Goal: Task Accomplishment & Management: Manage account settings

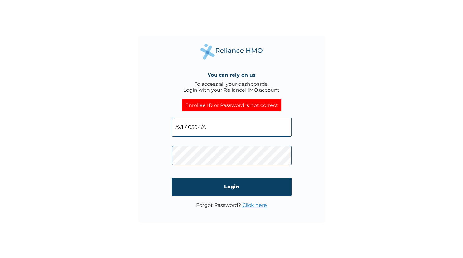
click at [253, 206] on link "Click here" at bounding box center [254, 205] width 25 height 6
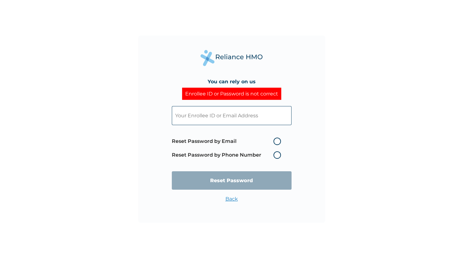
type input "AVL/10504/A"
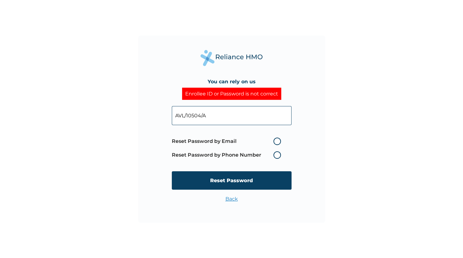
click at [276, 154] on label "Reset Password by Phone Number" at bounding box center [228, 154] width 112 height 7
click at [279, 155] on label "Reset Password by Phone Number" at bounding box center [228, 154] width 112 height 7
click at [228, 156] on label "Reset Password by Phone Number" at bounding box center [228, 154] width 112 height 7
click at [215, 139] on label "Reset Password by Email" at bounding box center [228, 141] width 112 height 7
click at [265, 139] on input "Reset Password by Email" at bounding box center [270, 141] width 10 height 10
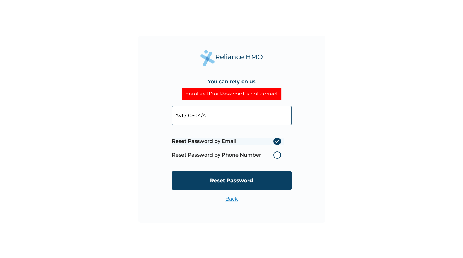
radio input "true"
click at [277, 155] on label "Reset Password by Phone Number" at bounding box center [228, 154] width 112 height 7
click at [234, 154] on label "Reset Password by Phone Number" at bounding box center [228, 154] width 112 height 7
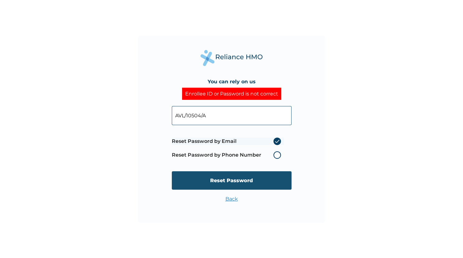
click at [229, 179] on input "Reset Password" at bounding box center [232, 180] width 120 height 18
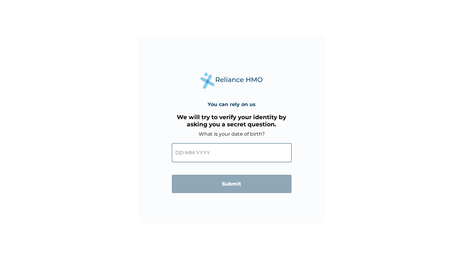
click at [229, 155] on input "text" at bounding box center [232, 152] width 120 height 19
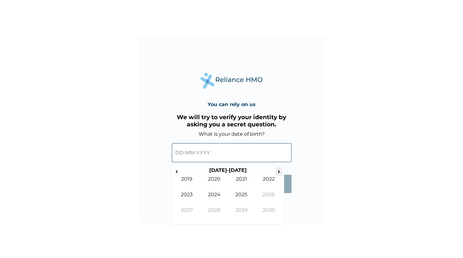
click at [279, 172] on span "›" at bounding box center [279, 171] width 7 height 8
click at [178, 171] on span "‹" at bounding box center [176, 171] width 7 height 8
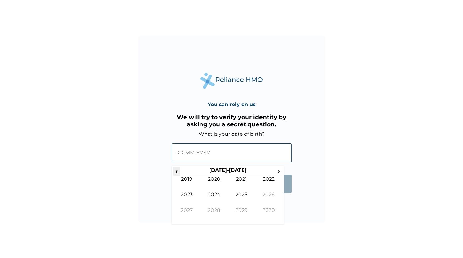
click at [178, 171] on span "‹" at bounding box center [176, 171] width 7 height 8
click at [279, 171] on span "›" at bounding box center [279, 171] width 7 height 8
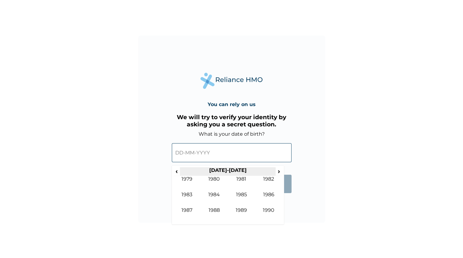
click at [244, 176] on th "1980-1989" at bounding box center [228, 171] width 96 height 9
click at [243, 178] on td "1981" at bounding box center [241, 184] width 27 height 16
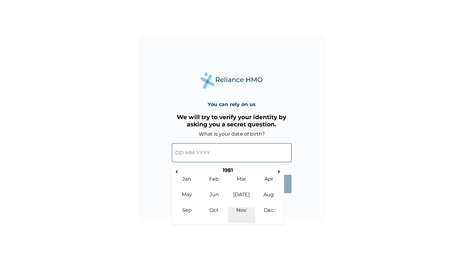
click at [243, 210] on td "Nov" at bounding box center [241, 215] width 27 height 16
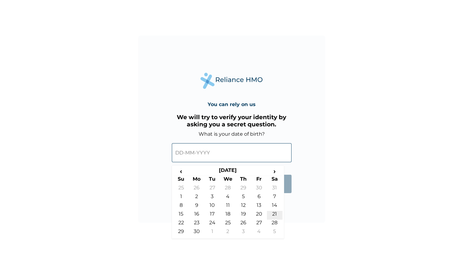
click at [275, 215] on td "21" at bounding box center [275, 215] width 16 height 9
type input "21-11-1981"
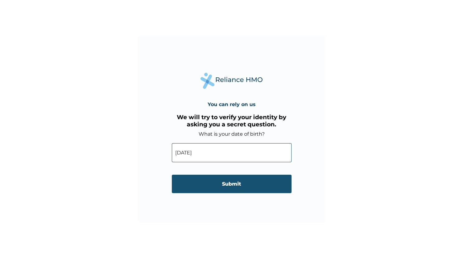
click at [244, 183] on input "Submit" at bounding box center [232, 184] width 120 height 18
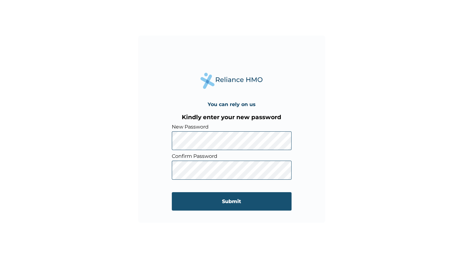
click at [242, 199] on input "Submit" at bounding box center [232, 201] width 120 height 18
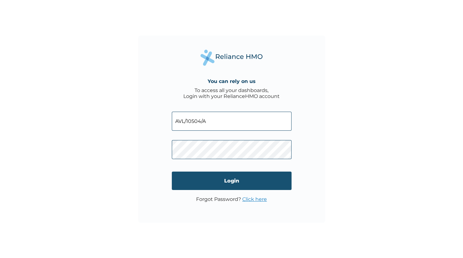
click at [214, 177] on input "Login" at bounding box center [232, 181] width 120 height 18
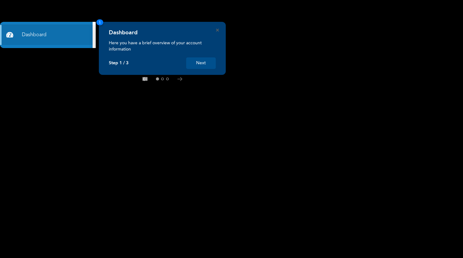
click at [201, 65] on button "Next" at bounding box center [201, 63] width 30 height 12
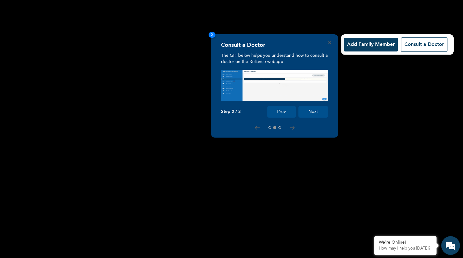
click at [316, 114] on button "Next" at bounding box center [313, 112] width 30 height 12
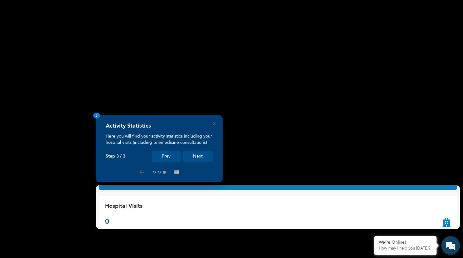
click at [205, 156] on button "Next" at bounding box center [198, 157] width 30 height 12
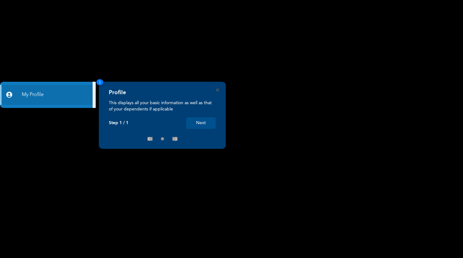
click at [210, 124] on button "Next" at bounding box center [201, 123] width 30 height 12
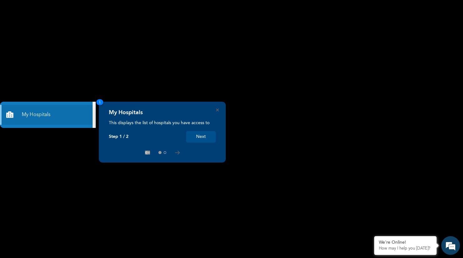
click at [202, 138] on button "Next" at bounding box center [201, 137] width 30 height 12
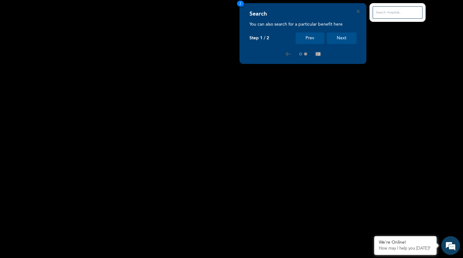
click at [350, 38] on button "Next" at bounding box center [342, 38] width 30 height 12
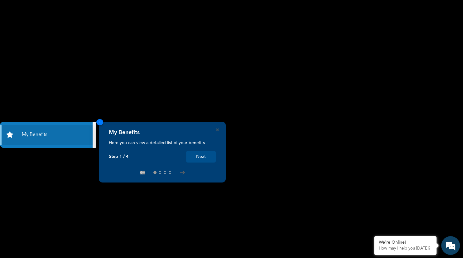
click at [202, 155] on button "Next" at bounding box center [201, 157] width 30 height 12
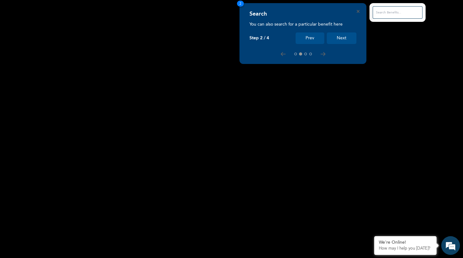
click at [342, 41] on button "Next" at bounding box center [342, 38] width 30 height 12
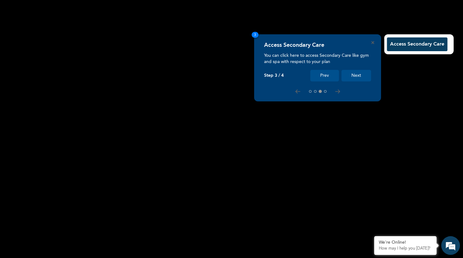
click at [360, 76] on button "Next" at bounding box center [356, 76] width 30 height 12
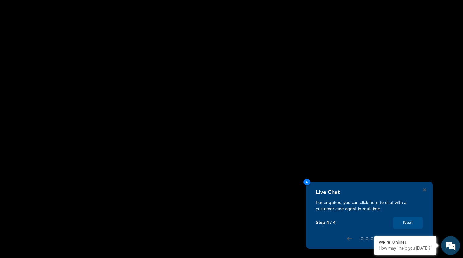
click at [407, 223] on button "Next" at bounding box center [408, 223] width 30 height 12
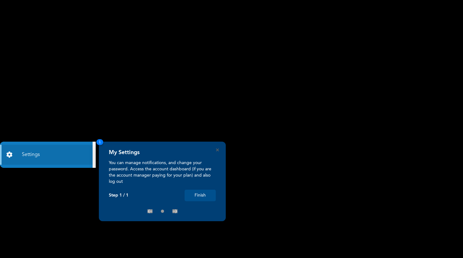
click at [210, 198] on button "Finish" at bounding box center [200, 196] width 31 height 12
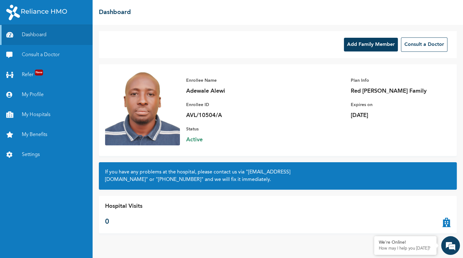
click at [382, 46] on button "Add Family Member" at bounding box center [371, 45] width 54 height 14
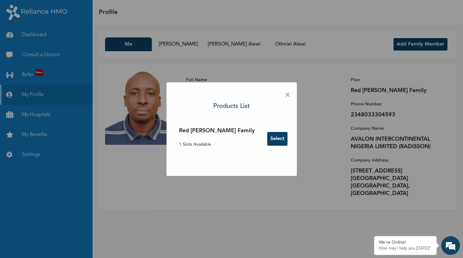
click at [267, 140] on button "Select" at bounding box center [277, 139] width 20 height 14
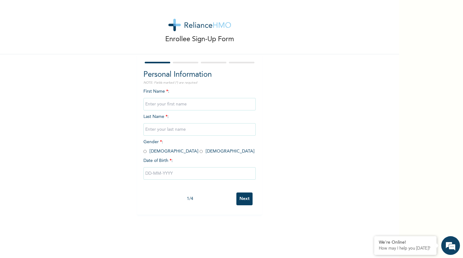
click at [201, 106] on input "text" at bounding box center [199, 104] width 112 height 12
